Goal: Task Accomplishment & Management: Use online tool/utility

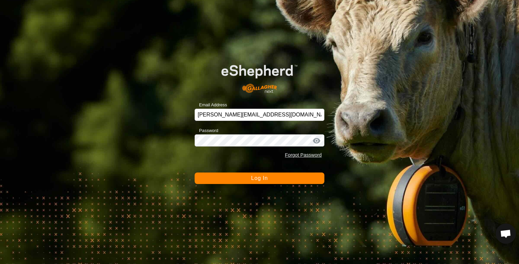
click at [228, 177] on button "Log In" at bounding box center [260, 178] width 130 height 11
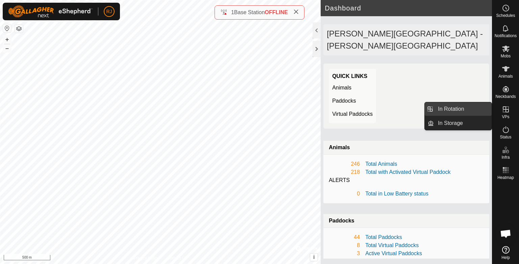
click at [454, 110] on link "In Rotation" at bounding box center [463, 109] width 58 height 14
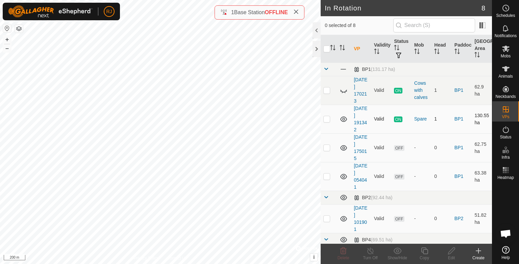
click at [343, 119] on icon at bounding box center [344, 119] width 7 height 5
click at [344, 146] on icon at bounding box center [344, 147] width 7 height 5
click at [344, 146] on icon at bounding box center [344, 148] width 8 height 8
click at [344, 146] on icon at bounding box center [344, 147] width 7 height 5
click at [344, 146] on icon at bounding box center [344, 148] width 8 height 8
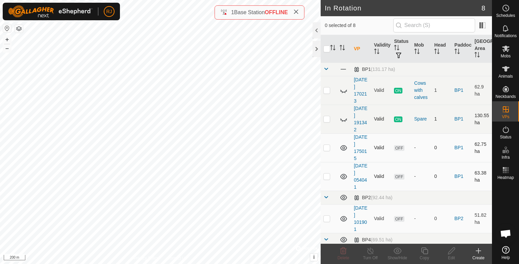
click at [344, 173] on icon at bounding box center [344, 177] width 8 height 8
click at [342, 147] on icon at bounding box center [344, 148] width 8 height 8
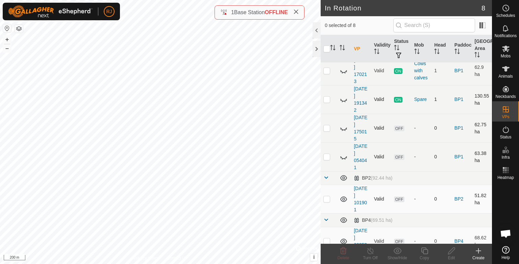
scroll to position [68, 0]
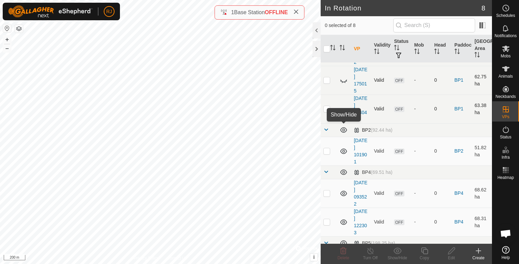
click at [344, 131] on icon at bounding box center [344, 129] width 7 height 5
click at [344, 131] on icon at bounding box center [344, 130] width 8 height 8
click at [343, 130] on icon at bounding box center [344, 129] width 7 height 5
click at [345, 172] on icon at bounding box center [344, 172] width 7 height 5
click at [479, 252] on icon at bounding box center [479, 251] width 8 height 8
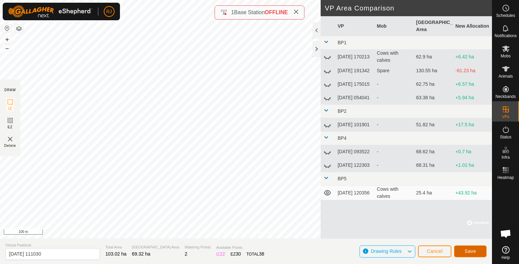
click at [468, 253] on span "Save" at bounding box center [470, 251] width 11 height 5
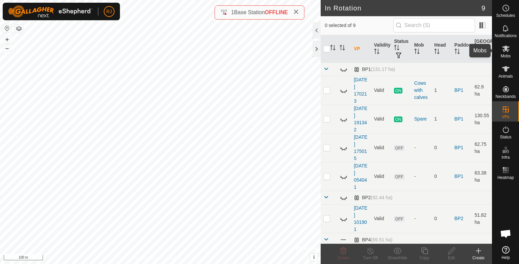
click at [504, 54] on span "Mobs" at bounding box center [506, 56] width 10 height 4
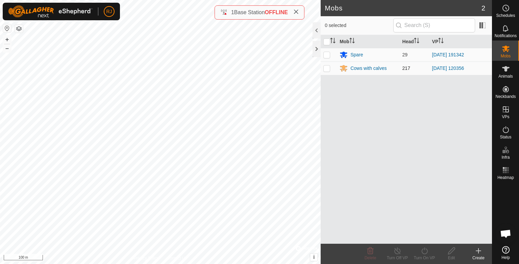
click at [327, 68] on p-checkbox at bounding box center [327, 68] width 7 height 5
click at [325, 67] on p-checkbox at bounding box center [327, 68] width 7 height 5
checkbox input "false"
click at [364, 69] on div "Cows with calves" at bounding box center [369, 68] width 36 height 7
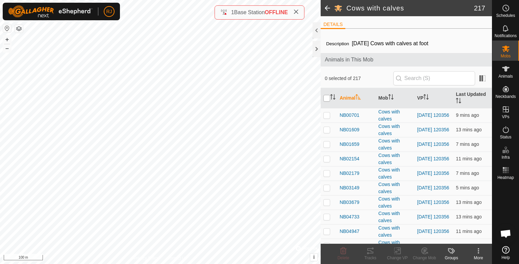
click at [327, 98] on input "checkbox" at bounding box center [327, 98] width 7 height 7
checkbox input "true"
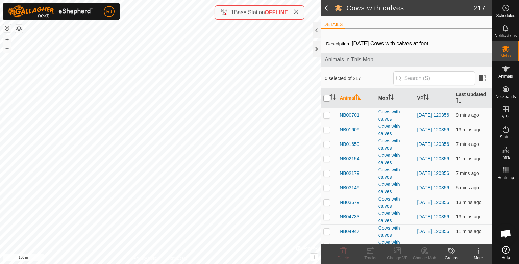
checkbox input "true"
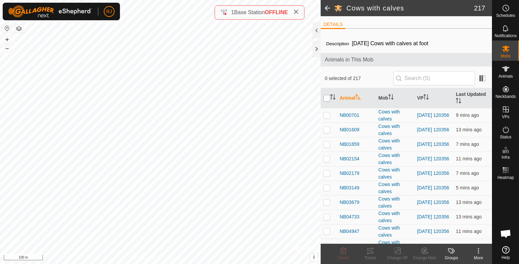
checkbox input "true"
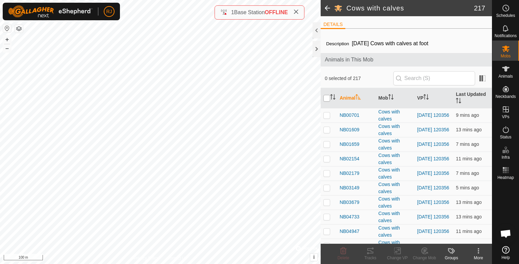
checkbox input "true"
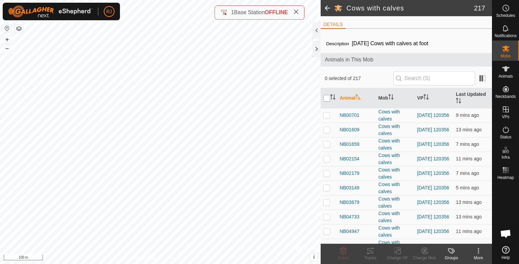
checkbox input "true"
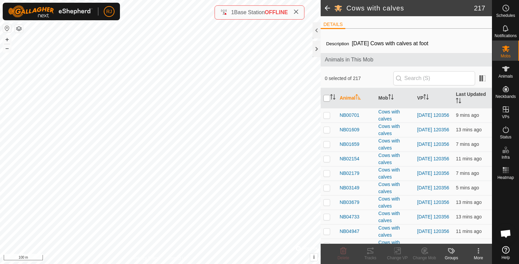
checkbox input "true"
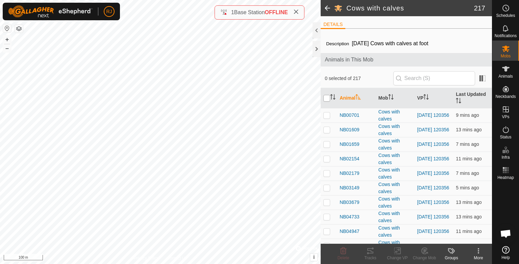
checkbox input "true"
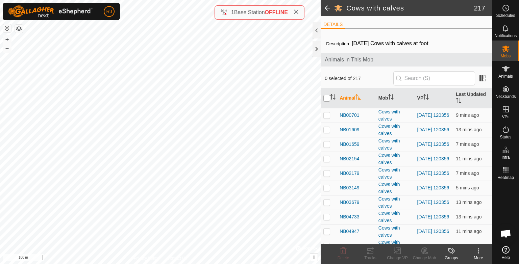
checkbox input "true"
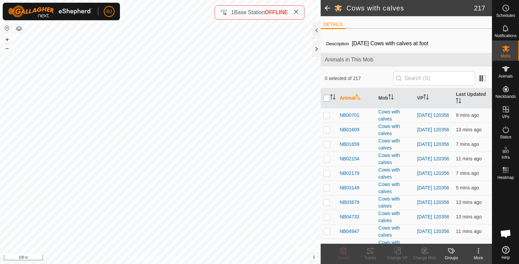
checkbox input "true"
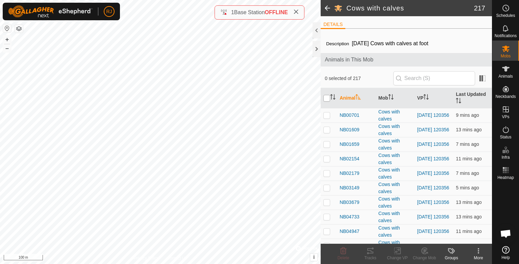
checkbox input "true"
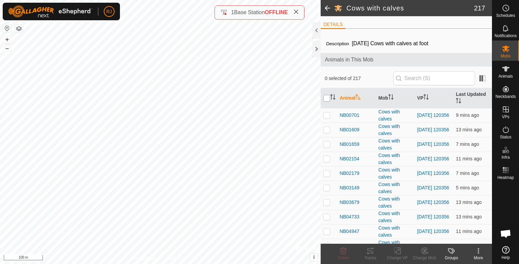
checkbox input "true"
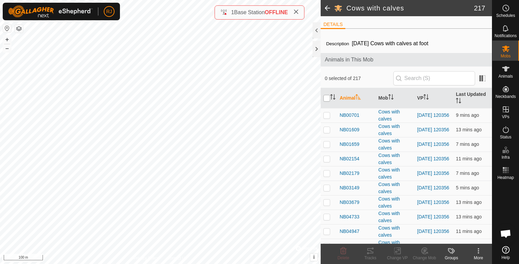
checkbox input "true"
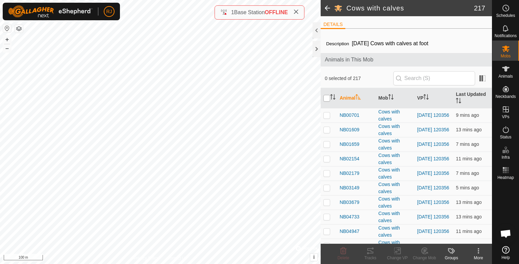
checkbox input "true"
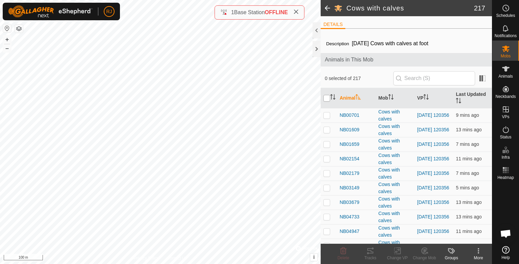
checkbox input "true"
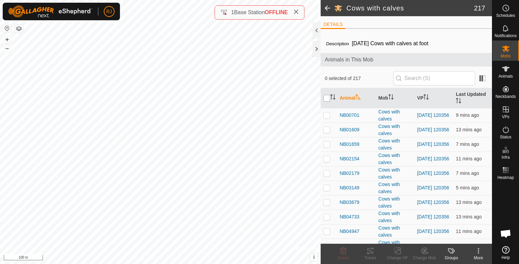
checkbox input "true"
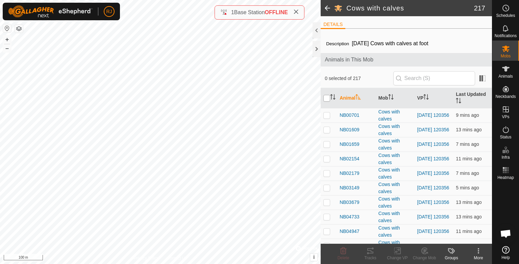
checkbox input "true"
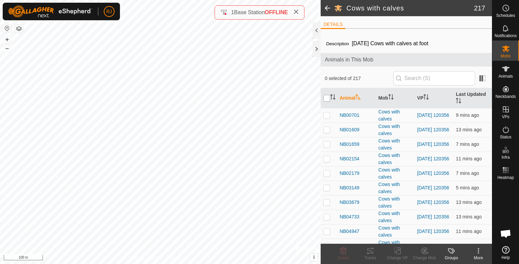
checkbox input "true"
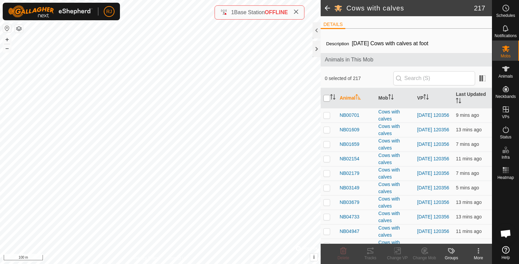
checkbox input "true"
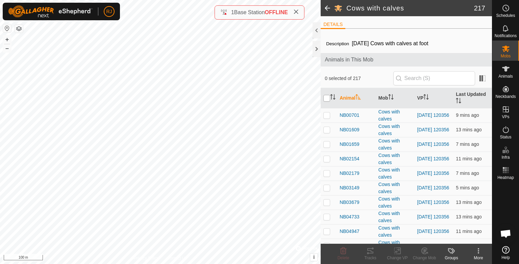
checkbox input "true"
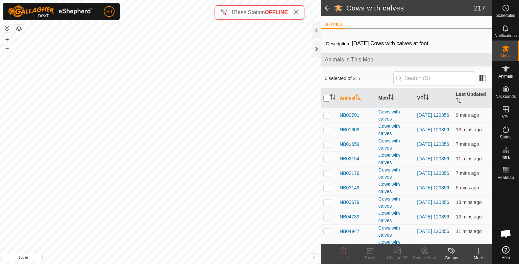
checkbox input "true"
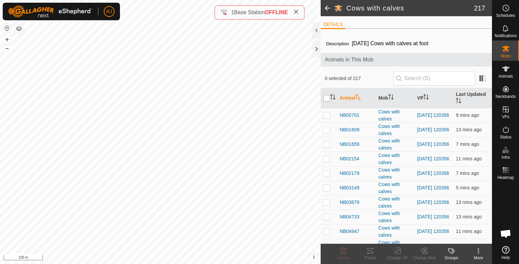
checkbox input "true"
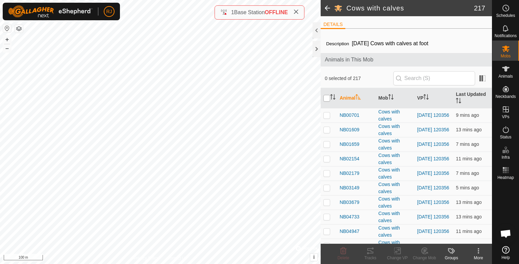
checkbox input "true"
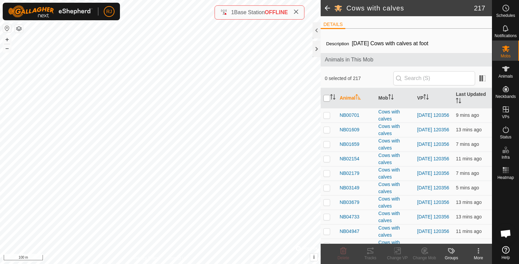
checkbox input "true"
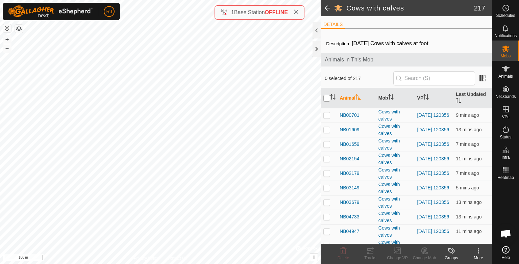
checkbox input "true"
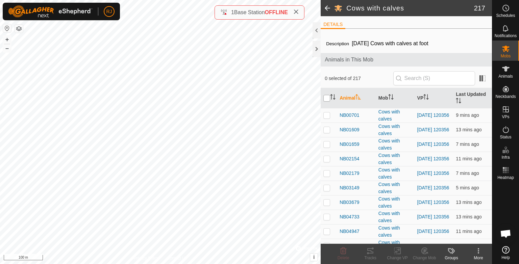
checkbox input "true"
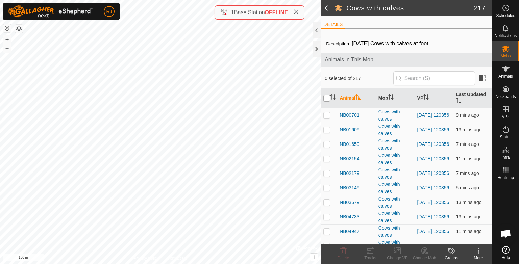
checkbox input "true"
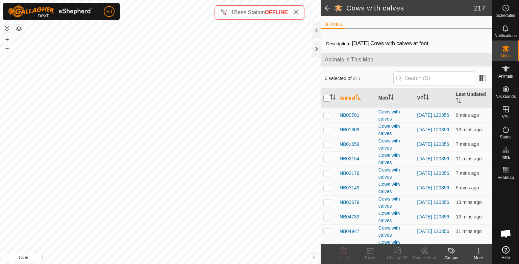
checkbox input "true"
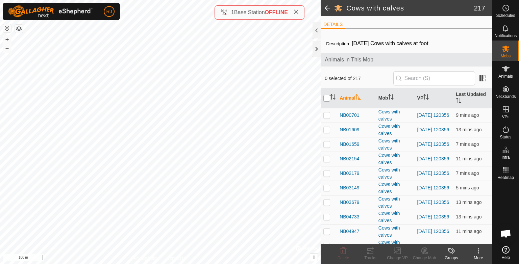
checkbox input "true"
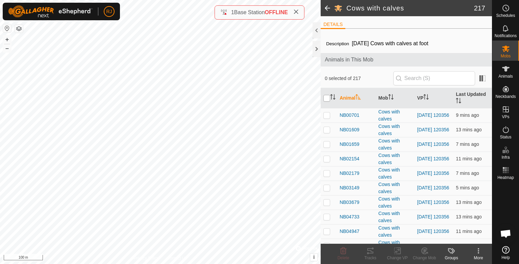
checkbox input "true"
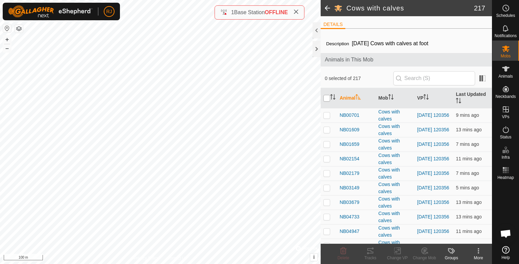
checkbox input "true"
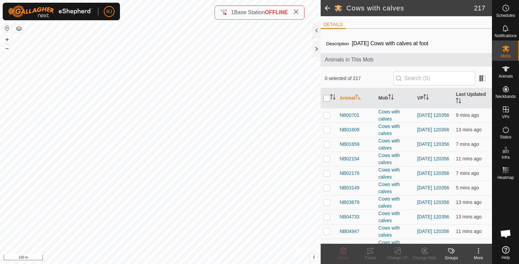
checkbox input "true"
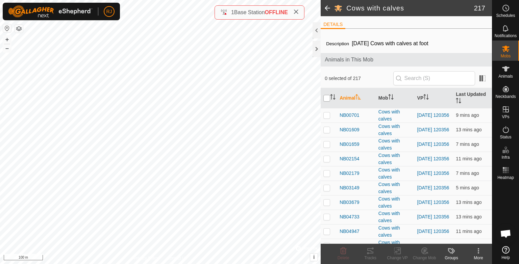
checkbox input "true"
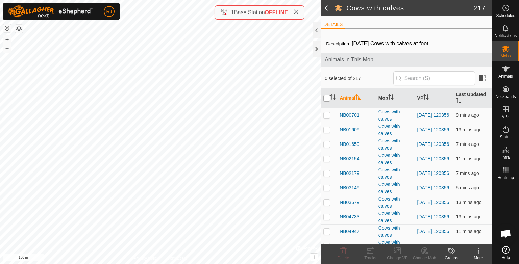
checkbox input "true"
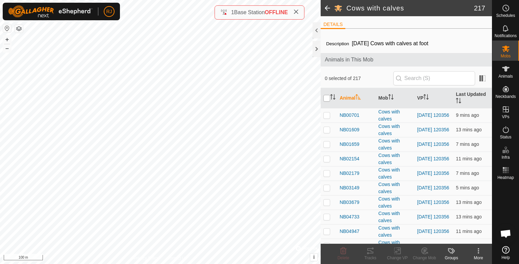
checkbox input "true"
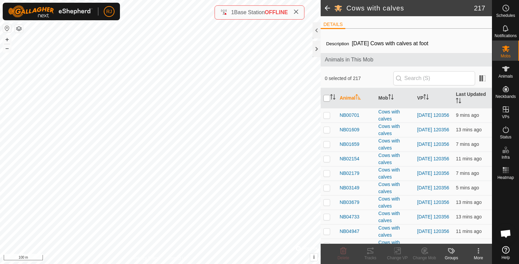
checkbox input "true"
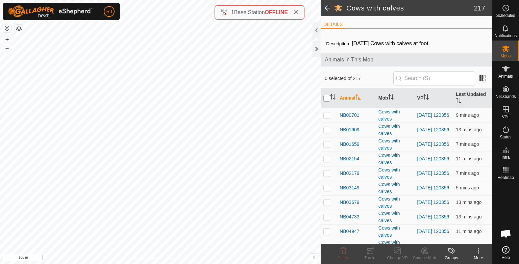
checkbox input "true"
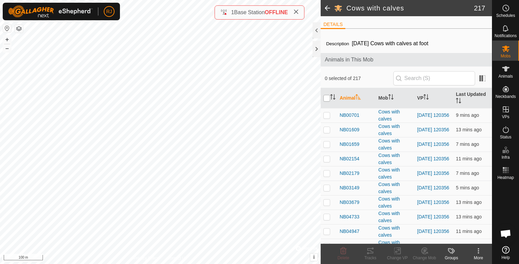
checkbox input "true"
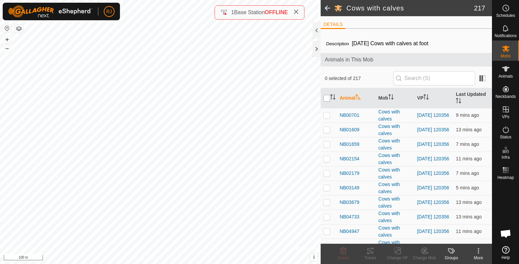
checkbox input "true"
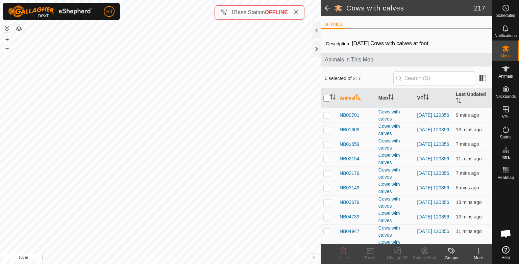
checkbox input "true"
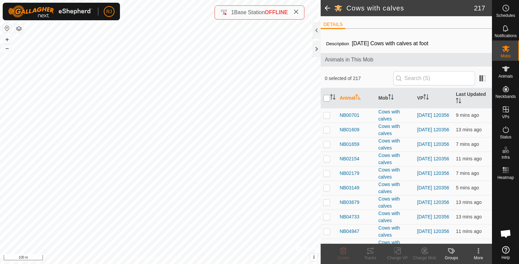
checkbox input "true"
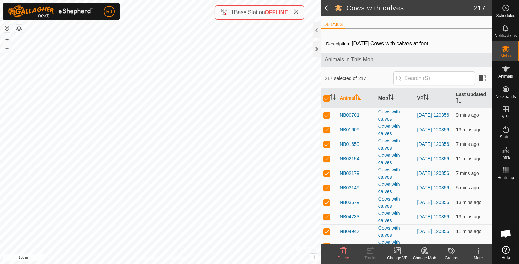
click at [397, 250] on icon at bounding box center [397, 251] width 5 height 4
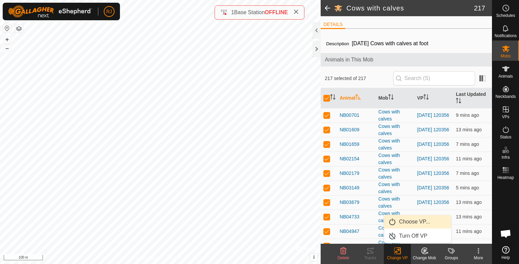
click at [404, 223] on link "Choose VP..." at bounding box center [417, 222] width 67 height 14
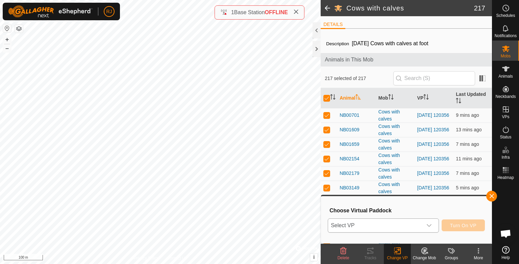
click at [370, 225] on span "Select VP" at bounding box center [375, 226] width 94 height 14
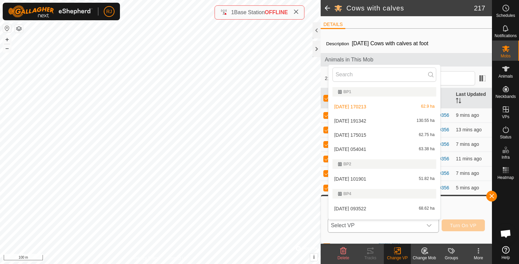
scroll to position [10, 0]
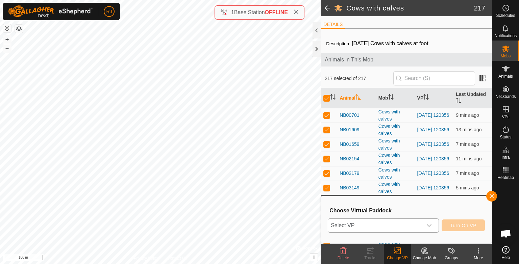
click at [367, 225] on span "Select VP" at bounding box center [375, 226] width 94 height 14
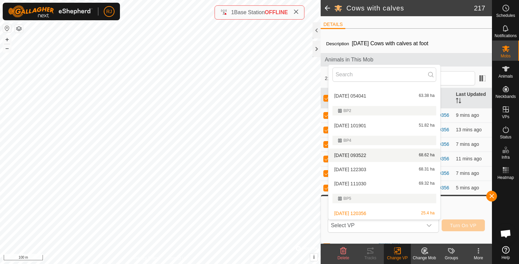
scroll to position [54, 0]
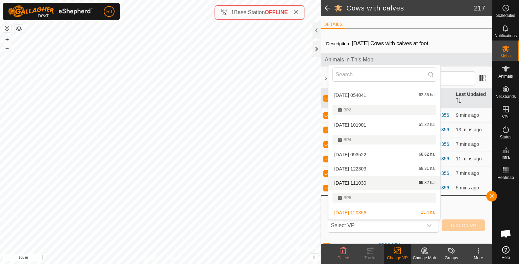
click at [354, 182] on li "2025-09-26 111030 69.32 ha" at bounding box center [385, 184] width 112 height 14
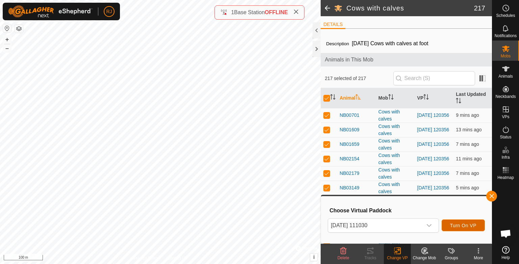
click at [463, 227] on span "Turn On VP" at bounding box center [463, 225] width 26 height 5
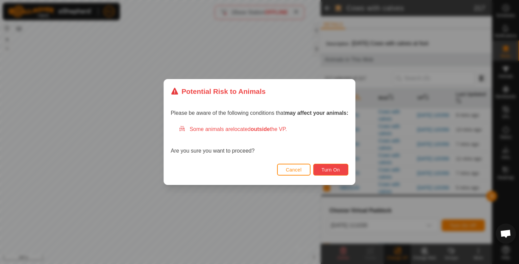
click at [328, 167] on span "Turn On" at bounding box center [331, 169] width 18 height 5
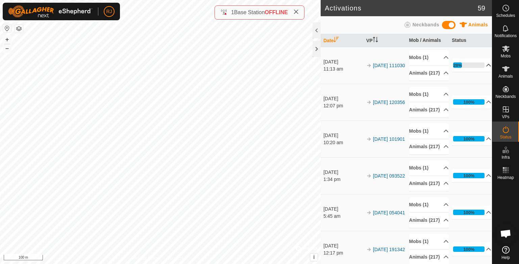
click at [480, 68] on p-accordion-header "28%" at bounding box center [472, 65] width 40 height 14
